Goal: Transaction & Acquisition: Purchase product/service

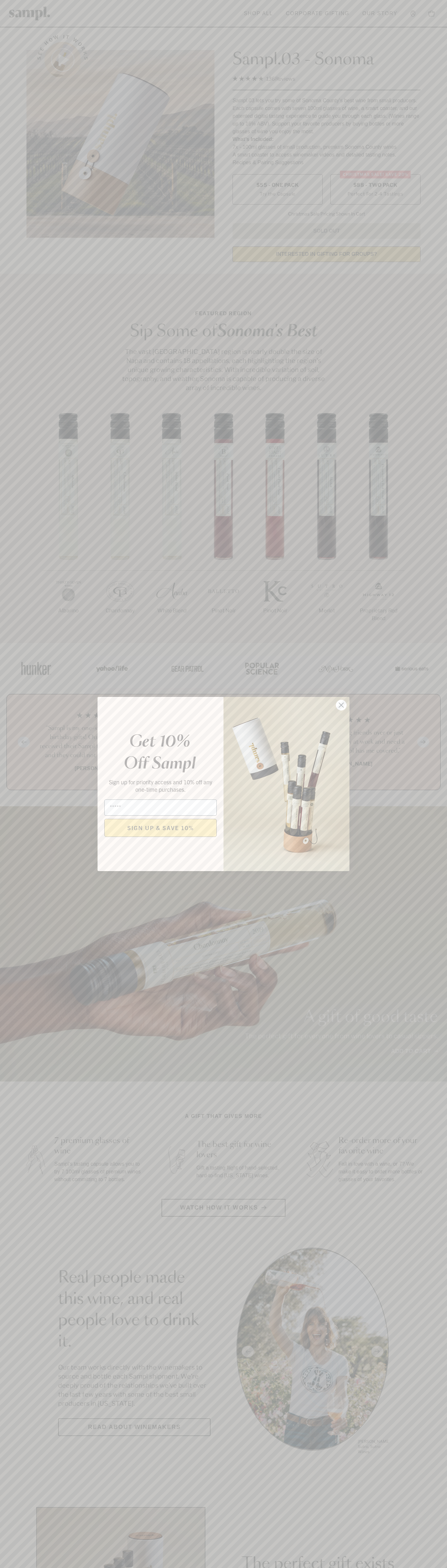
click at [341, 705] on icon "Close dialog" at bounding box center [341, 705] width 5 height 5
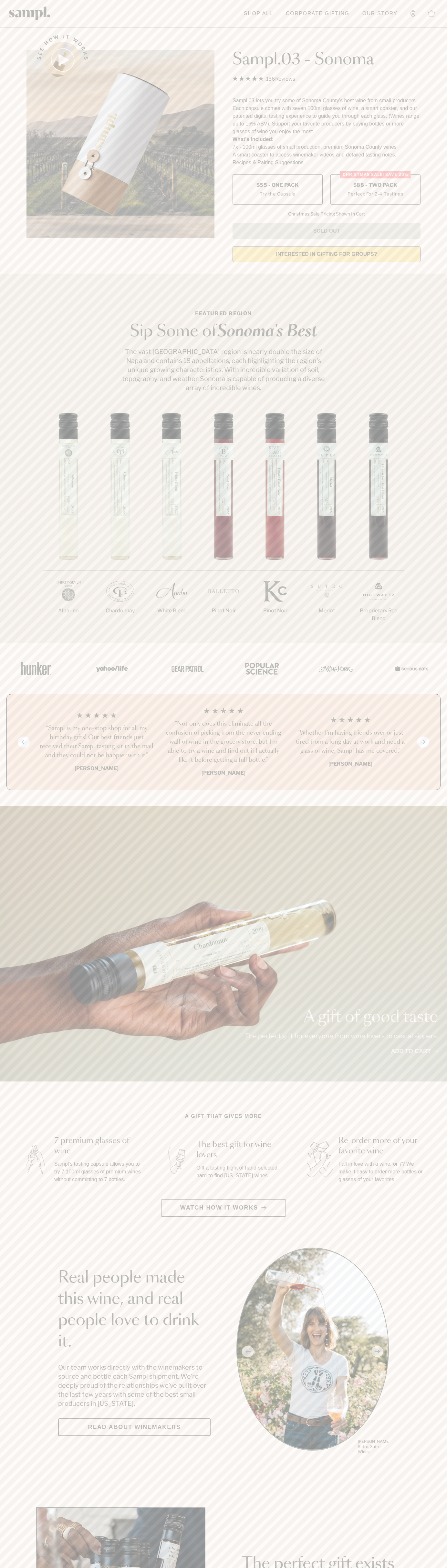
click at [375, 186] on span "$88 - Two Pack" at bounding box center [375, 185] width 44 height 7
click at [97, 742] on h3 "“Sampl is my one-stop shop for all my birthday gifts! Our best friends just rec…" at bounding box center [96, 742] width 117 height 36
click at [211, 16] on header "Toggle navigation menu Shop All Corporate Gifting Our Story Account Story Shop …" at bounding box center [224, 13] width 447 height 27
click at [436, 1157] on section "A gift that gives more 7 premium glasses of wine Sampl's tasting capsule allows…" at bounding box center [224, 1164] width 447 height 104
click at [292, 1567] on html "Skip to main content Toggle navigation menu Shop All Corporate Gifting Our Stor…" at bounding box center [224, 1512] width 447 height 3025
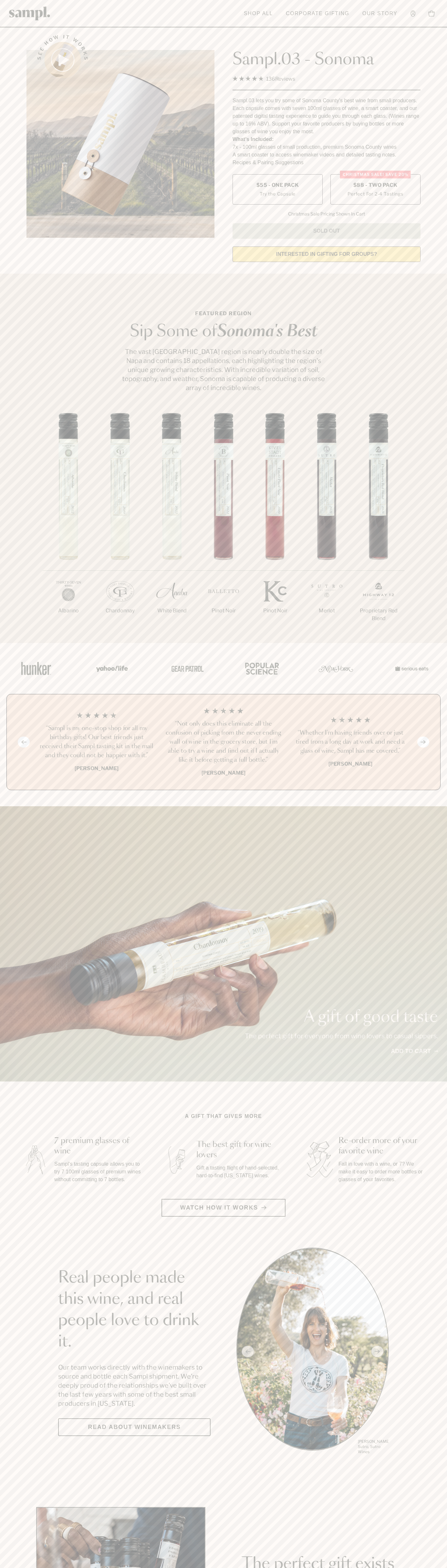
click at [12, 1567] on html "Skip to main content Toggle navigation menu Shop All Corporate Gifting Our Stor…" at bounding box center [224, 1512] width 447 height 3025
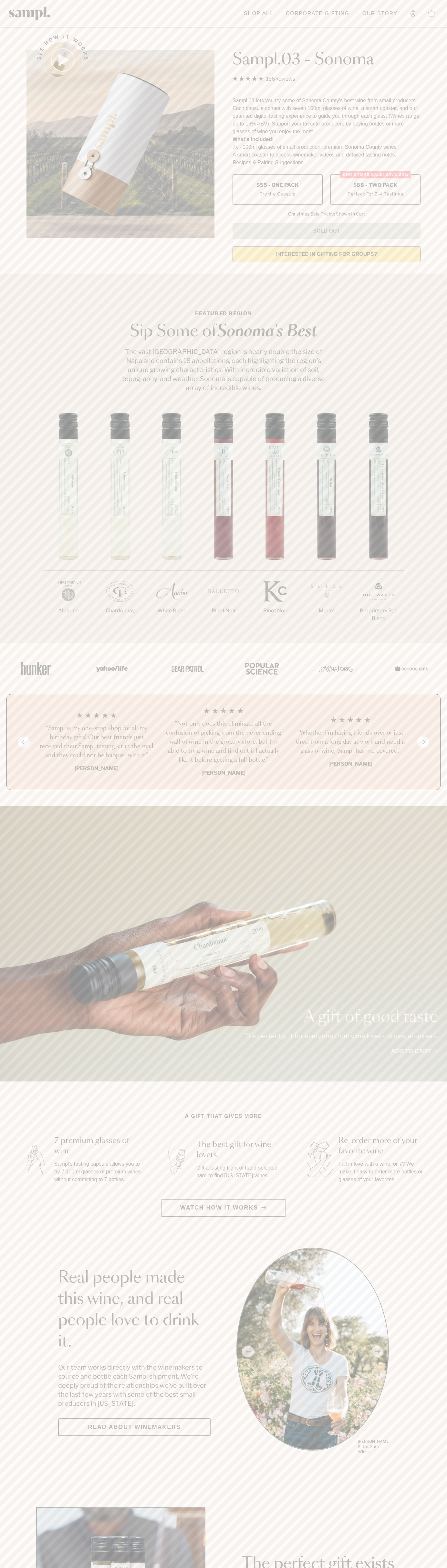
click at [375, 190] on label "Christmas SALE! Save 20% $88 - Two Pack Perfect For 2-4 Tastings" at bounding box center [375, 190] width 90 height 30
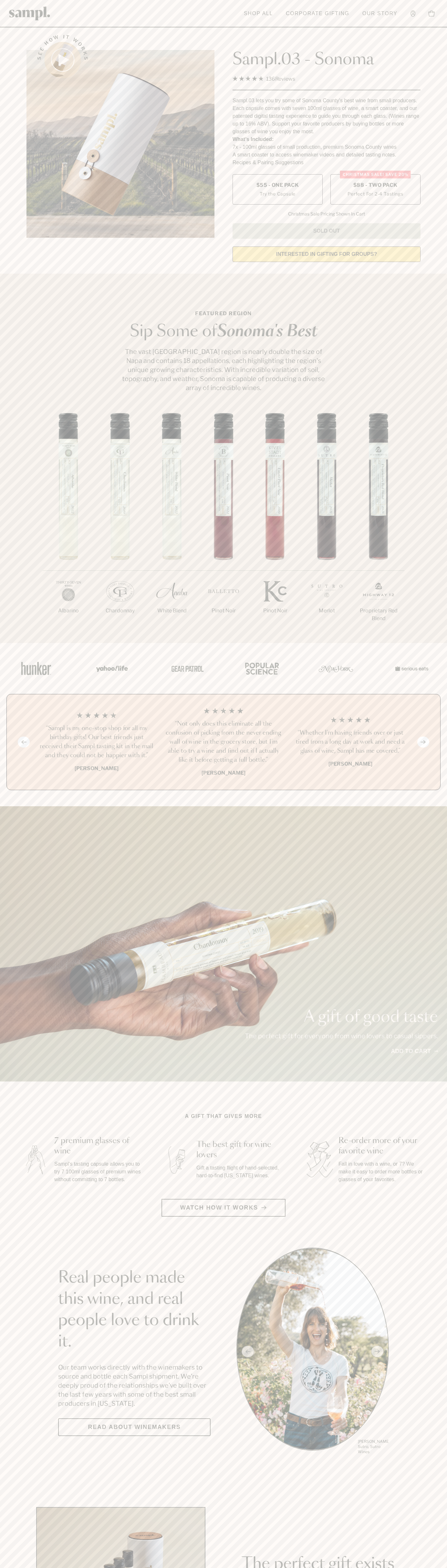
click at [97, 742] on h3 "“Sampl is my one-stop shop for all my birthday gifts! Our best friends just rec…" at bounding box center [96, 742] width 117 height 36
